Goal: Information Seeking & Learning: Learn about a topic

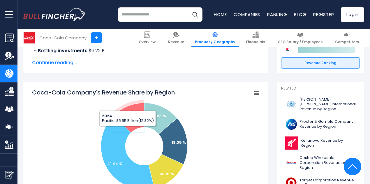
scroll to position [175, 0]
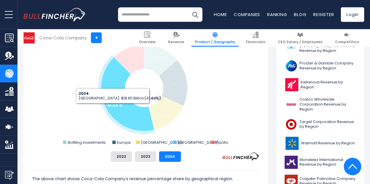
click at [108, 108] on text "41.44 %" at bounding box center [114, 106] width 15 height 6
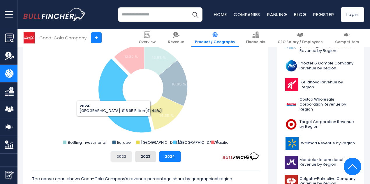
click at [114, 158] on button "2022" at bounding box center [121, 156] width 21 height 10
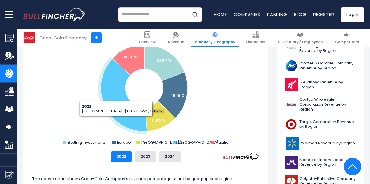
click at [111, 106] on text "37.82 %" at bounding box center [113, 104] width 15 height 6
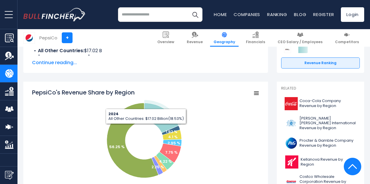
scroll to position [175, 0]
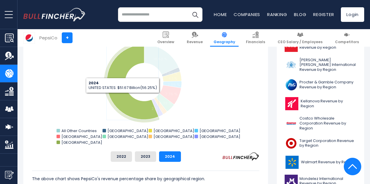
click at [118, 97] on icon "PepsiCo's Revenue Share by Region" at bounding box center [133, 82] width 52 height 75
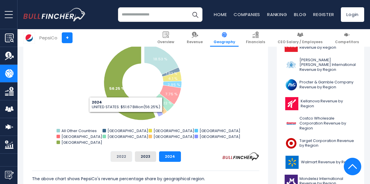
click at [119, 156] on button "2022" at bounding box center [121, 156] width 21 height 10
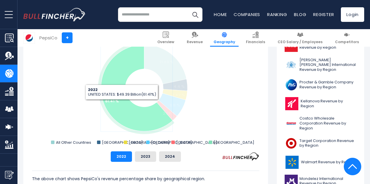
click at [117, 103] on icon "PepsiCo's Revenue Share by Region" at bounding box center [136, 88] width 71 height 87
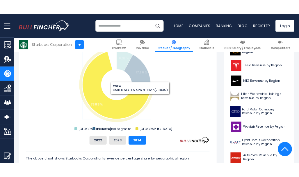
scroll to position [175, 0]
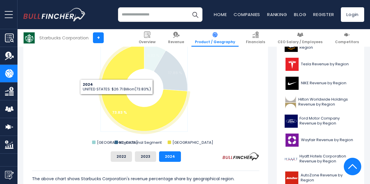
click at [112, 99] on icon "Starbucks Corporation's Revenue Share by Region" at bounding box center [144, 88] width 86 height 87
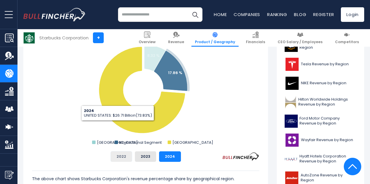
click at [115, 154] on button "2022" at bounding box center [121, 156] width 21 height 10
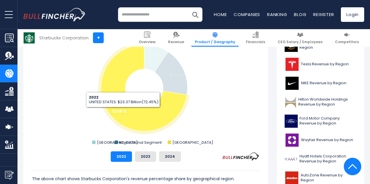
click at [119, 112] on text "72.45 %" at bounding box center [118, 111] width 15 height 6
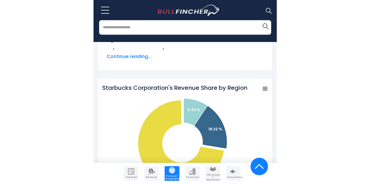
scroll to position [244, 0]
